Goal: Information Seeking & Learning: Find specific fact

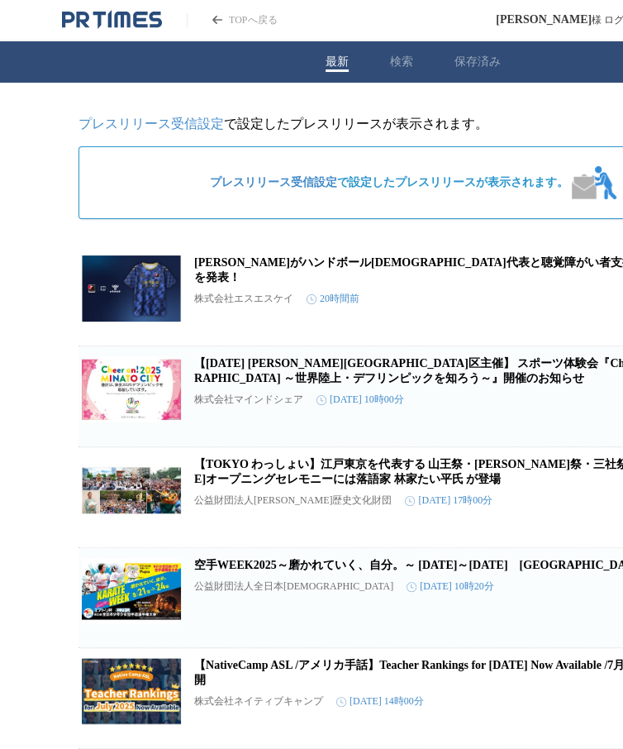
click at [409, 74] on div "最新 検索 保存済み" at bounding box center [413, 61] width 826 height 41
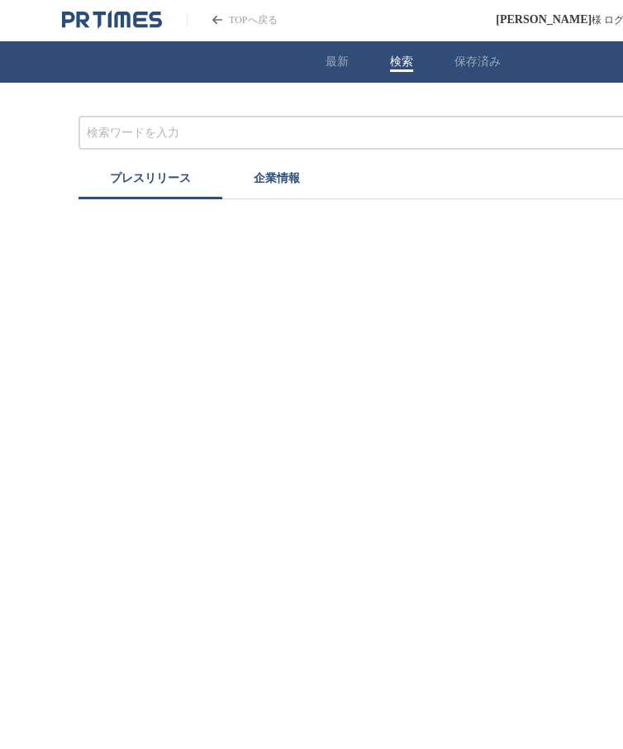
click at [393, 59] on button "検索" at bounding box center [401, 62] width 23 height 15
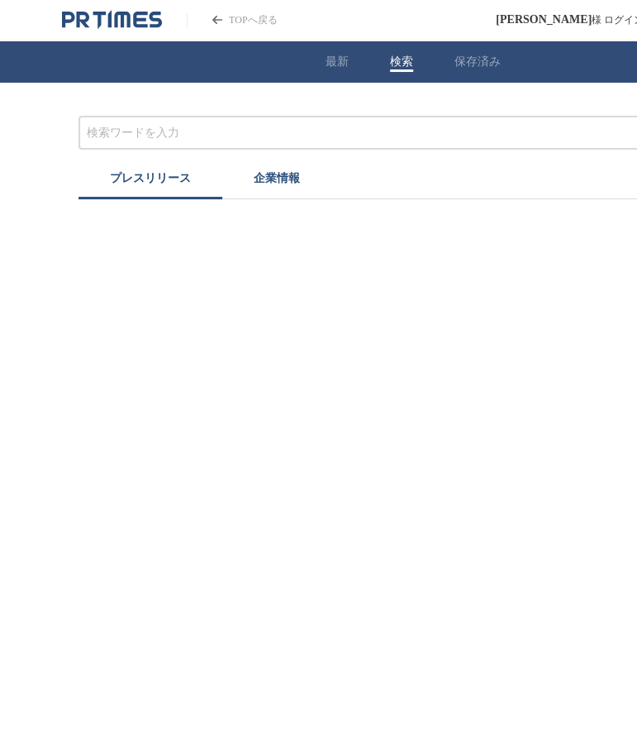
click at [266, 139] on input "プレスリリースおよび企業を検索する" at bounding box center [397, 133] width 620 height 18
type input "k"
click at [135, 129] on input "こと[PERSON_NAME]夏のお出かけ　アンケート　タイトー" at bounding box center [397, 133] width 620 height 18
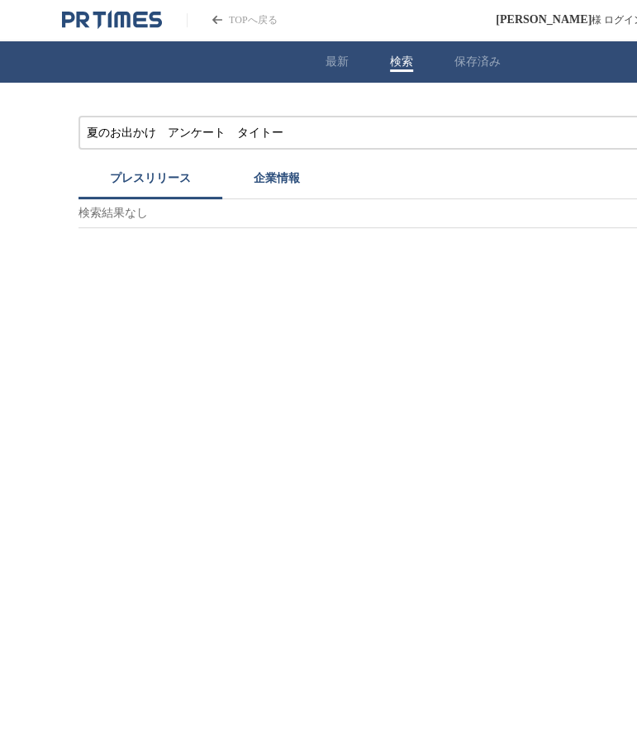
click at [310, 110] on div "夏のお出かけ　アンケート　タイトー プレスリリース 企業情報 検索結果なし" at bounding box center [413, 155] width 826 height 145
click at [169, 131] on input "夏のお出かけ　アンケート　タイトー" at bounding box center [397, 133] width 620 height 18
type input "夏のお出かけアンケート　タイトー"
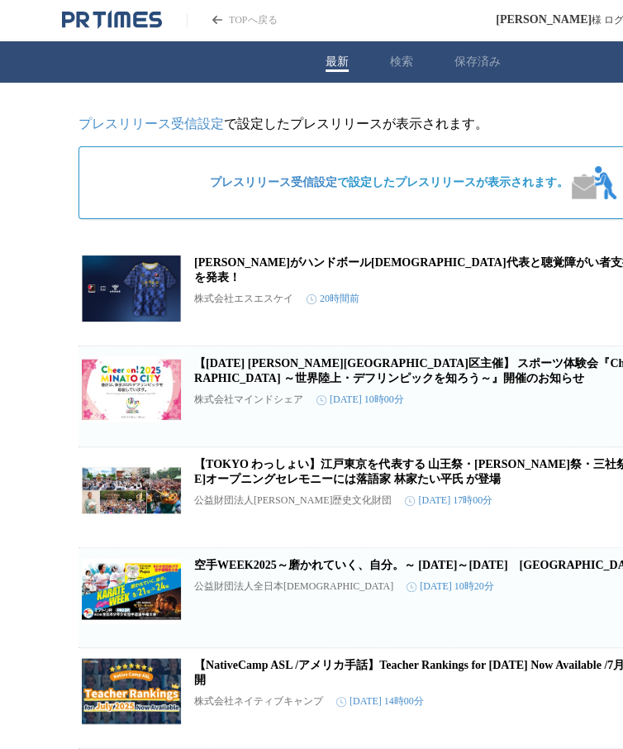
click at [226, 21] on link "TOPへ戻る" at bounding box center [232, 20] width 90 height 14
